Goal: Task Accomplishment & Management: Manage account settings

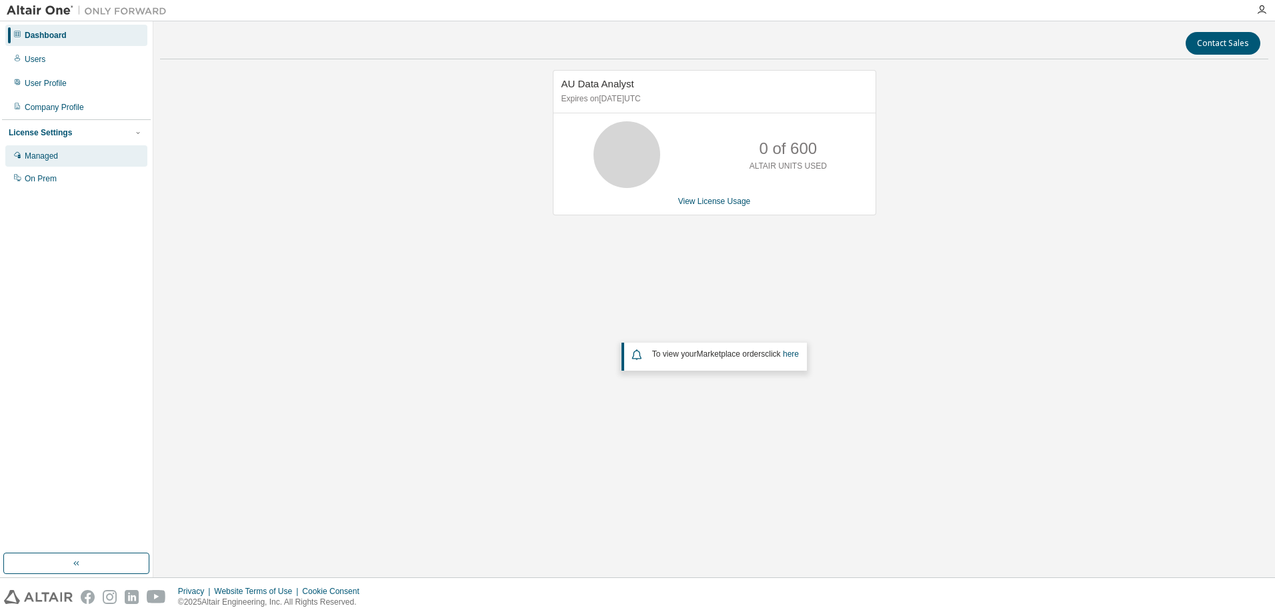
click at [58, 154] on div "Managed" at bounding box center [41, 156] width 33 height 11
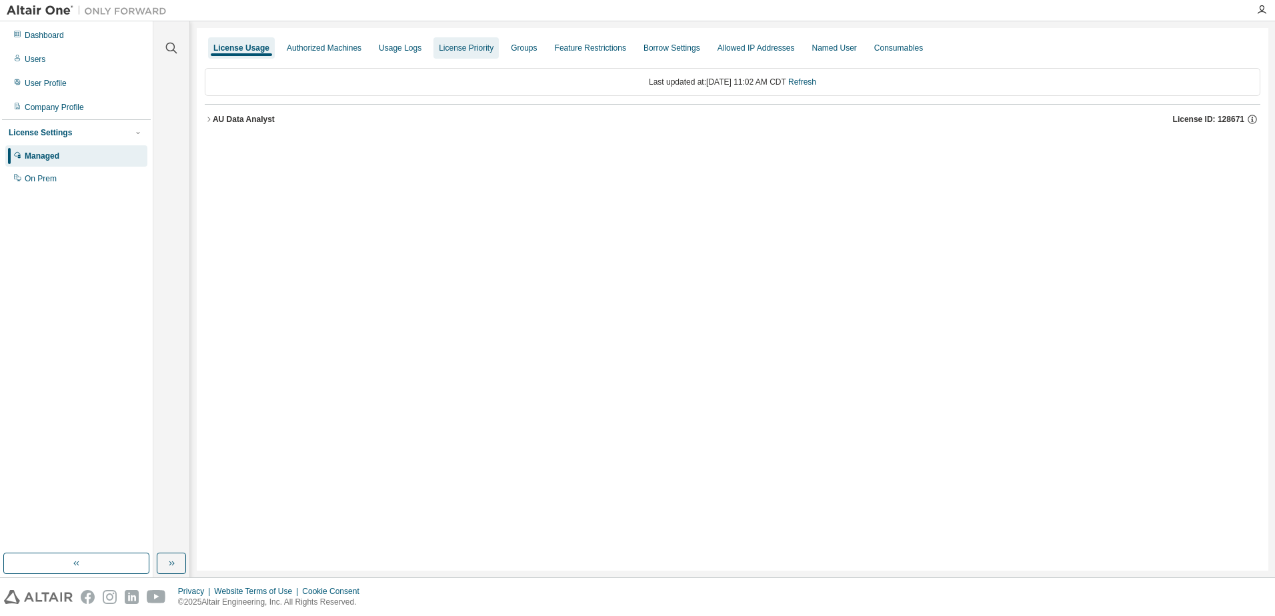
click at [467, 49] on div "License Priority" at bounding box center [466, 48] width 55 height 11
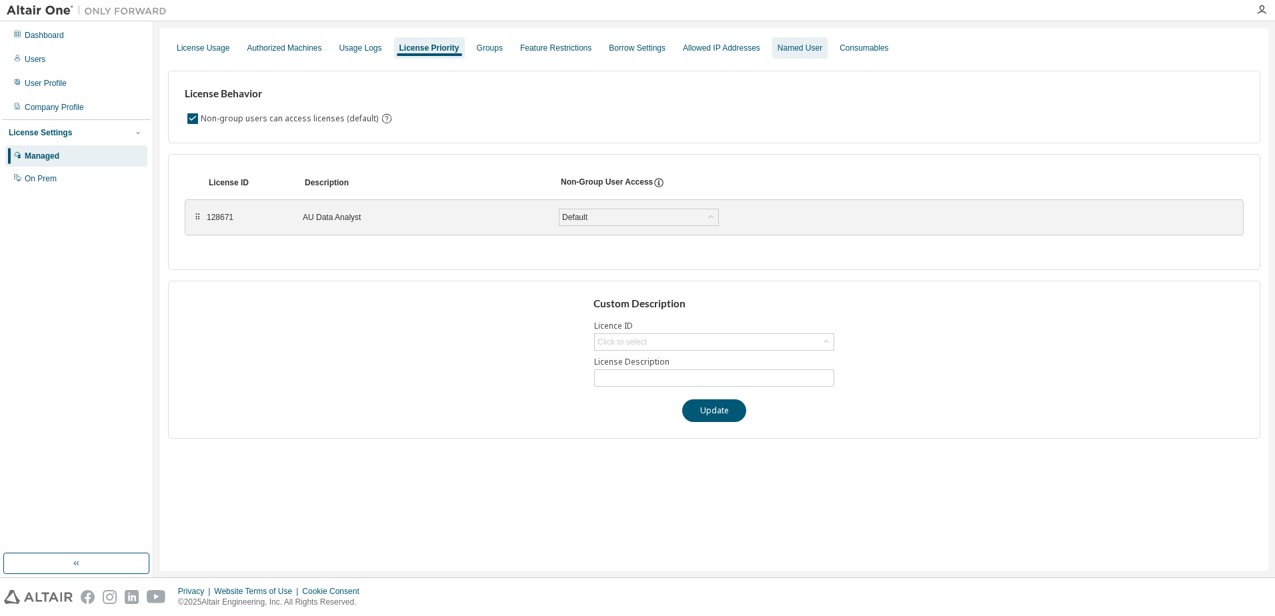
click at [805, 50] on div "Named User" at bounding box center [800, 48] width 45 height 11
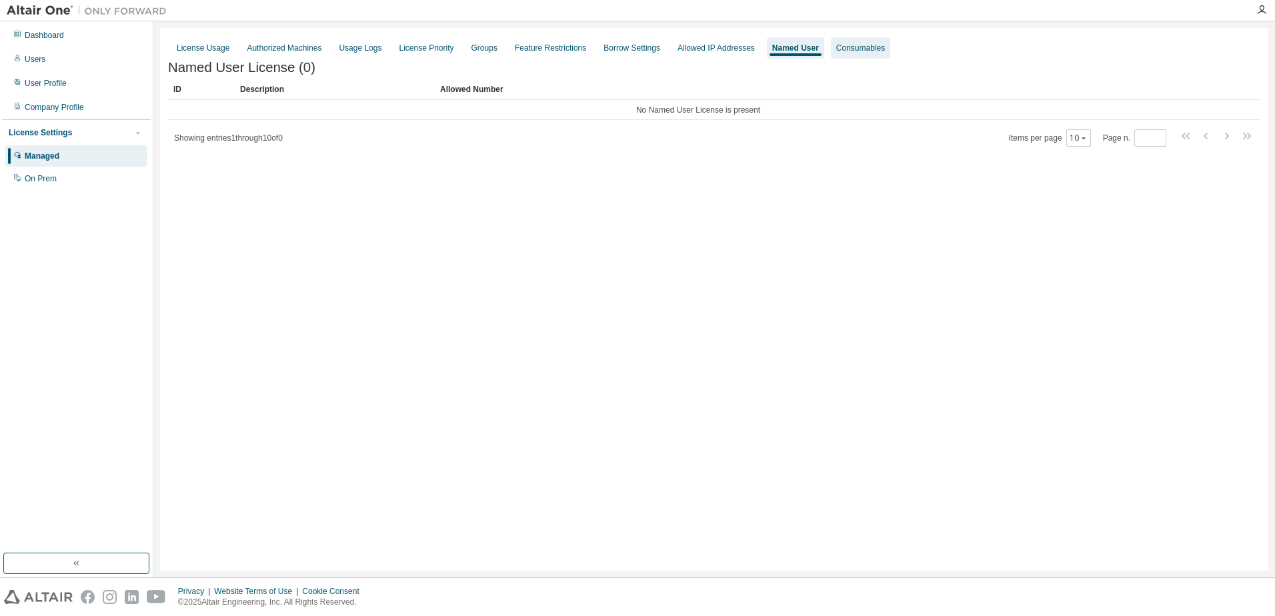
click at [873, 50] on div "Consumables" at bounding box center [860, 48] width 49 height 11
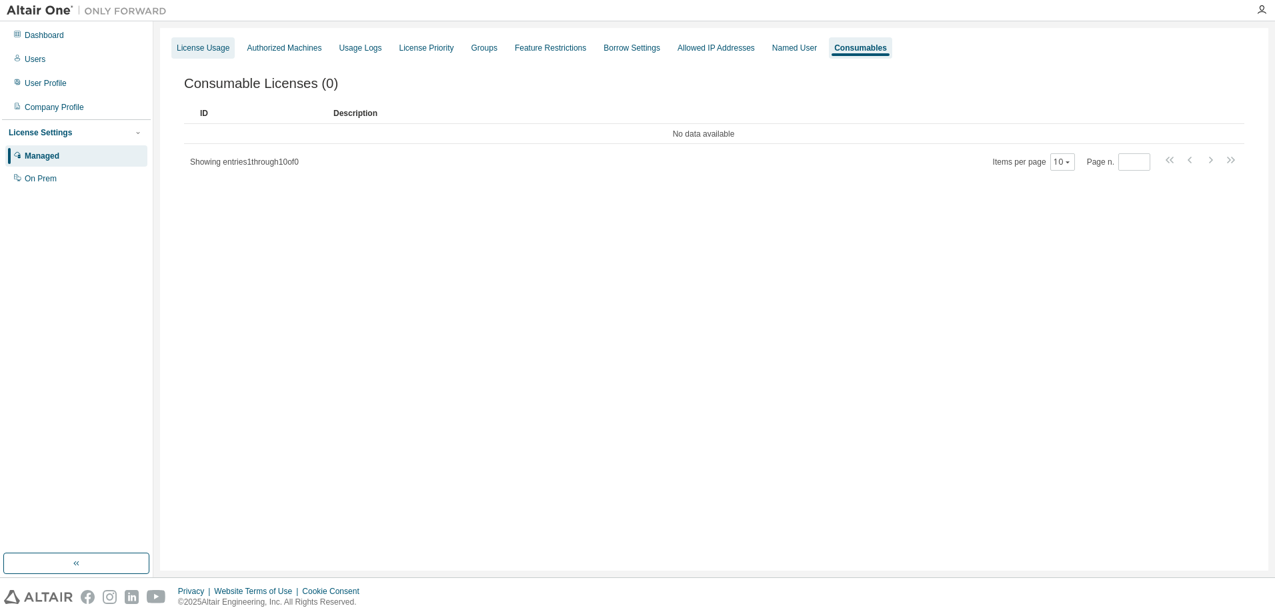
click at [192, 48] on div "License Usage" at bounding box center [203, 48] width 53 height 11
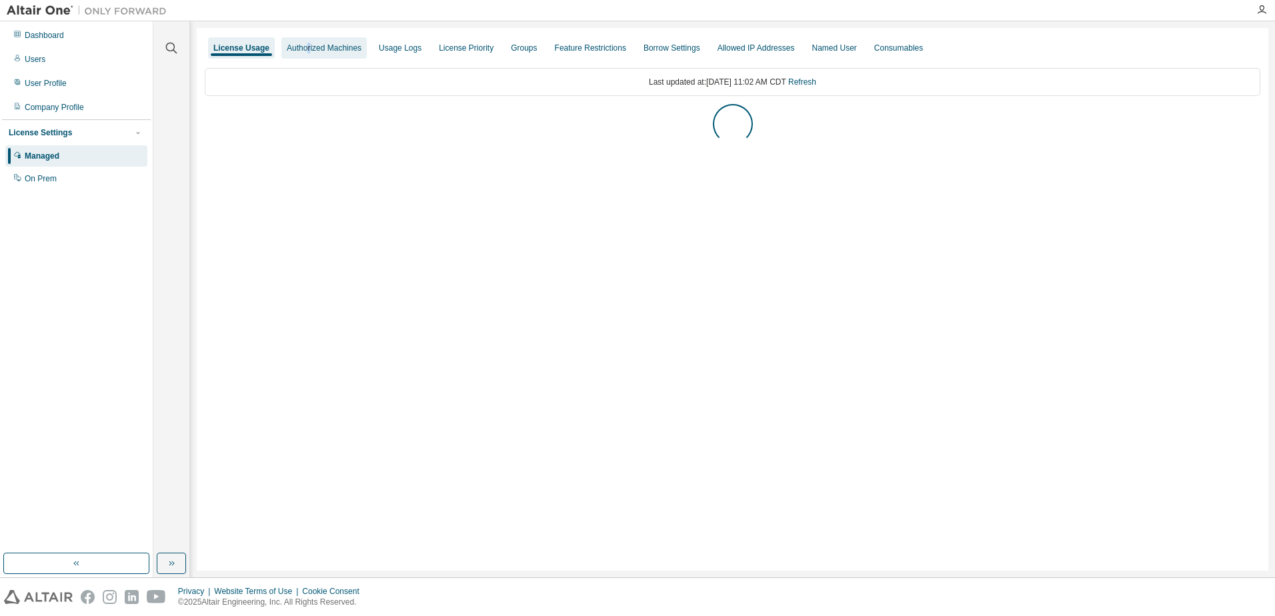
click at [312, 47] on div "Authorized Machines" at bounding box center [324, 48] width 75 height 11
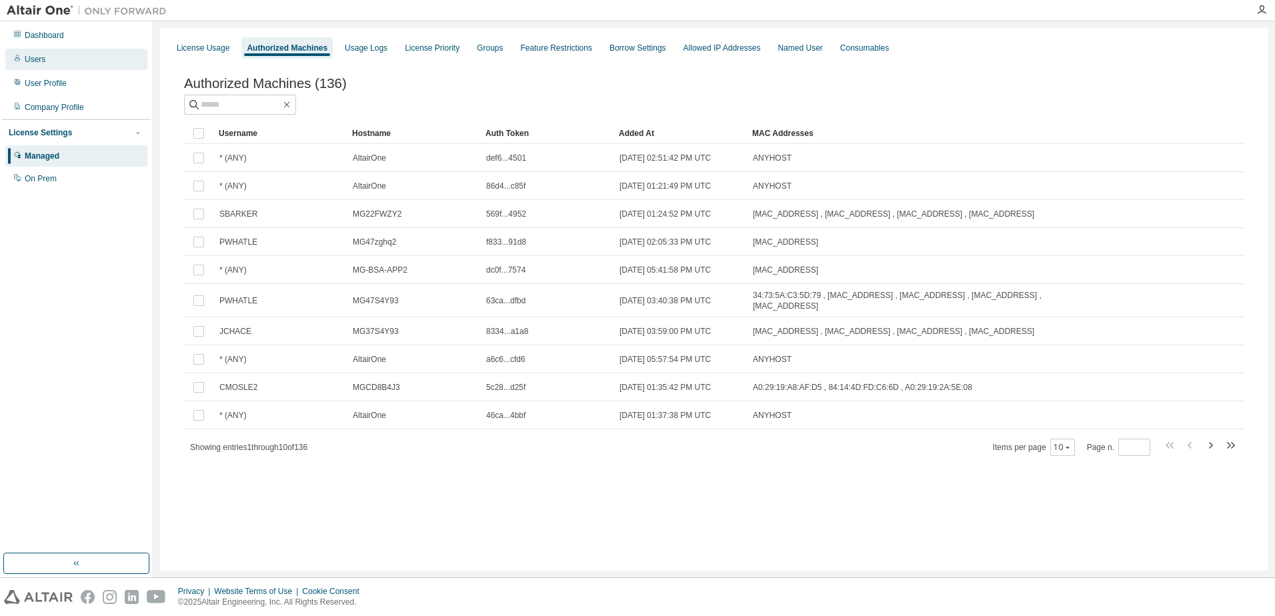
click at [37, 61] on div "Users" at bounding box center [35, 59] width 21 height 11
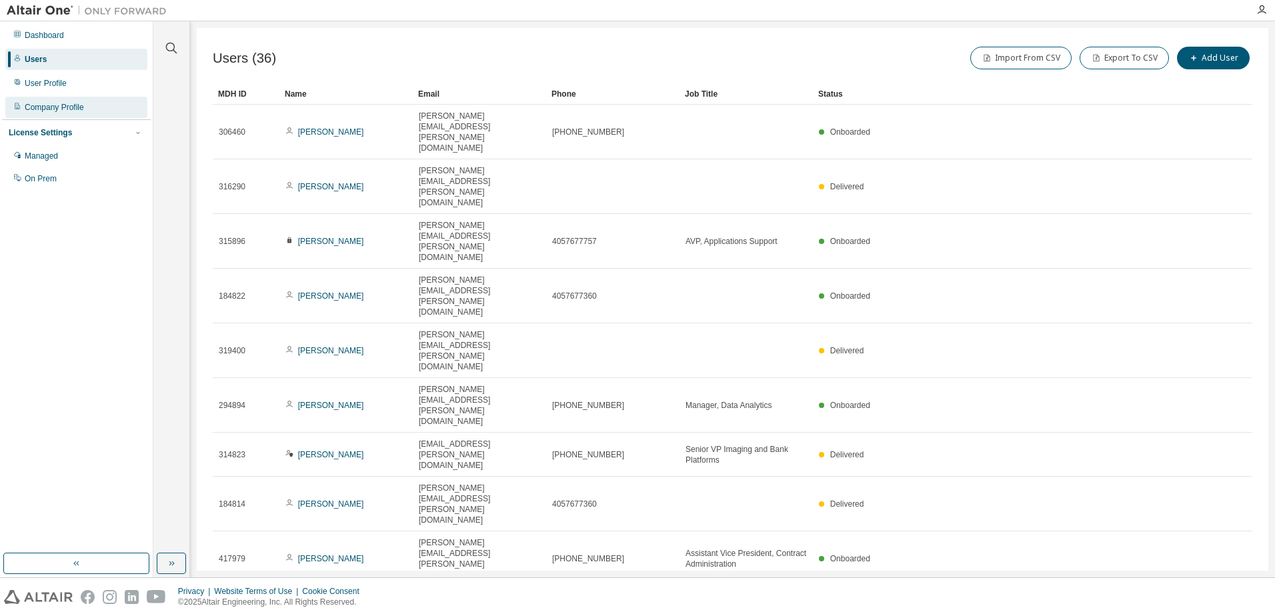
click at [71, 111] on div "Company Profile" at bounding box center [54, 107] width 59 height 11
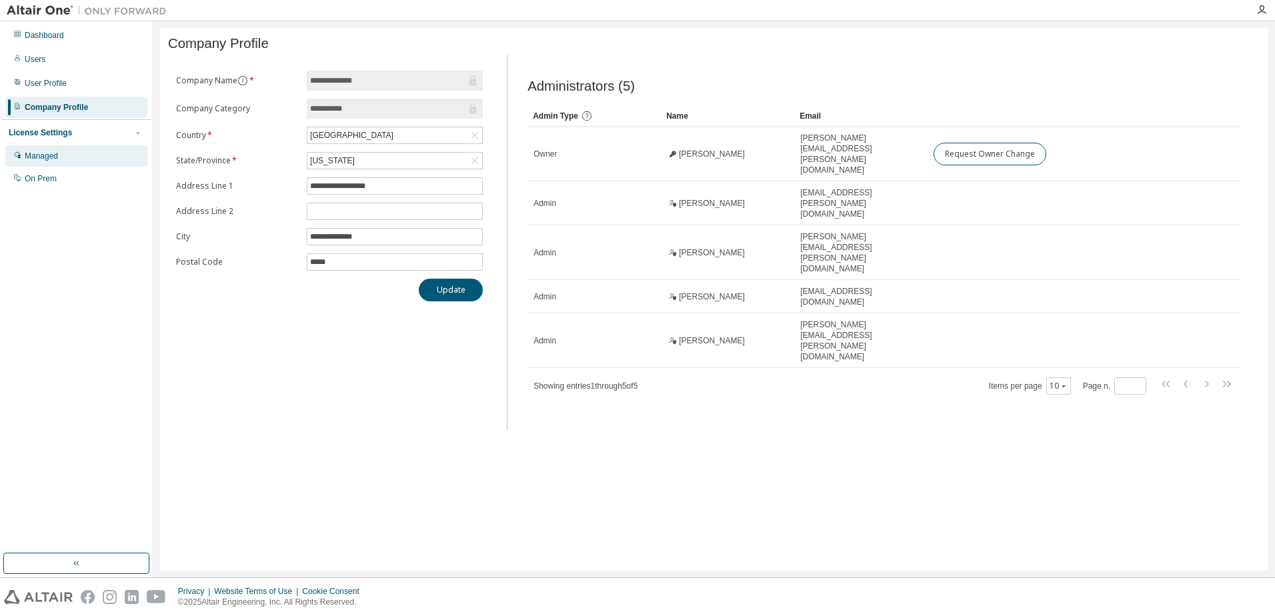
click at [40, 157] on div "Managed" at bounding box center [41, 156] width 33 height 11
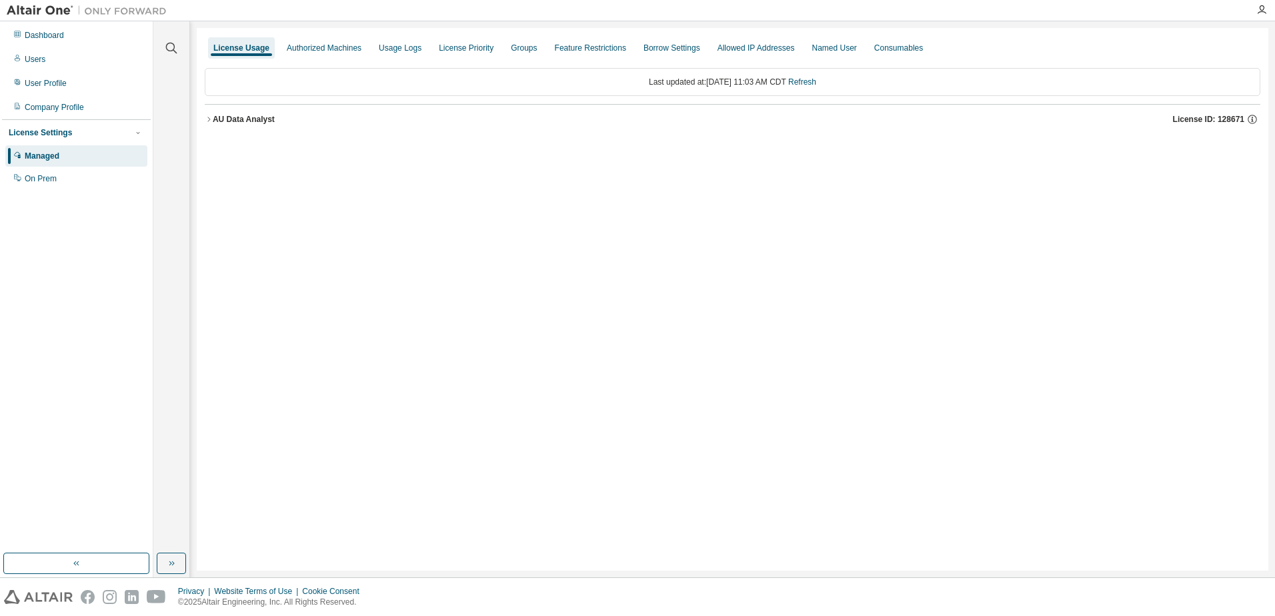
click at [209, 118] on icon "button" at bounding box center [209, 119] width 8 height 8
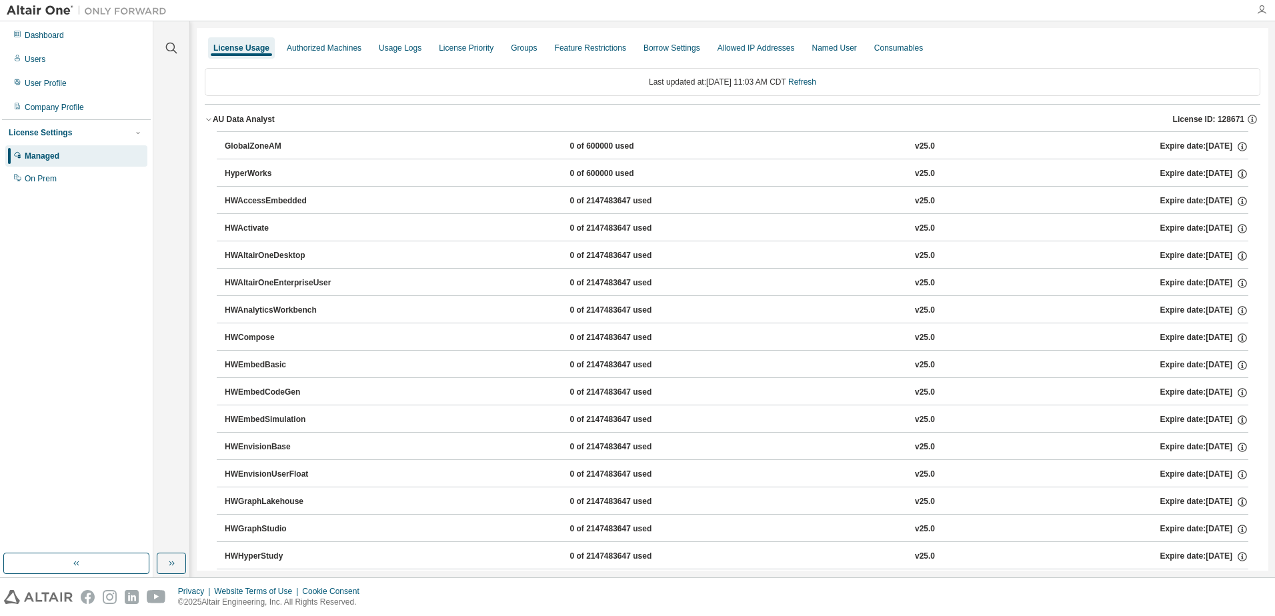
click at [1262, 13] on icon "button" at bounding box center [1262, 10] width 11 height 11
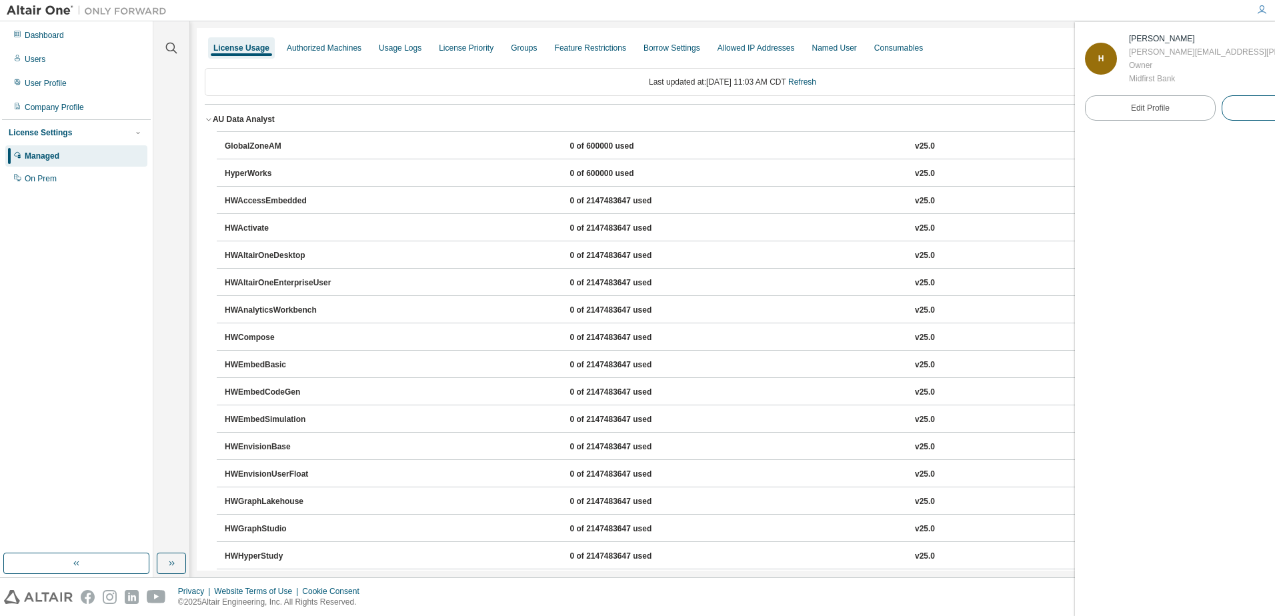
click at [1275, 104] on span "Logout" at bounding box center [1287, 107] width 25 height 13
